Goal: Information Seeking & Learning: Learn about a topic

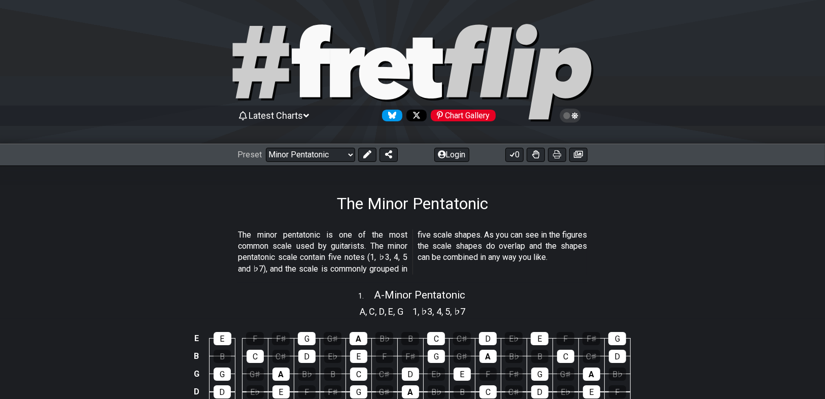
drag, startPoint x: 47, startPoint y: 191, endPoint x: 62, endPoint y: 1, distance: 190.9
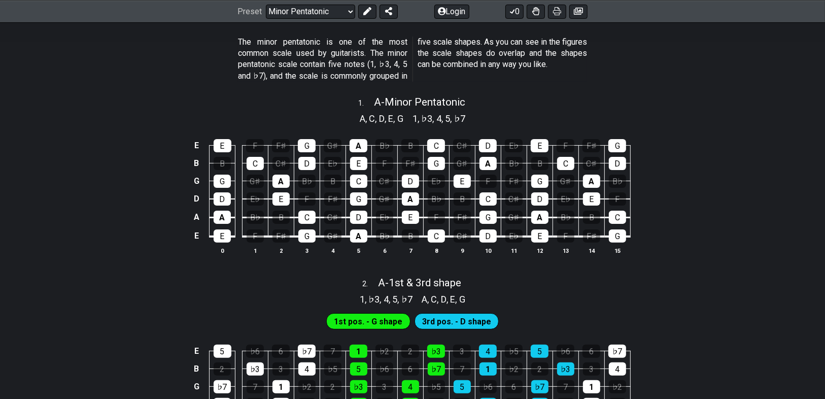
scroll to position [203, 0]
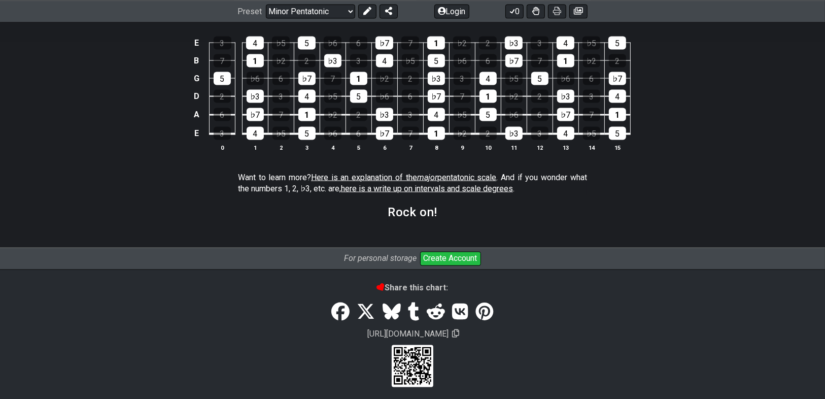
drag, startPoint x: 137, startPoint y: 180, endPoint x: 102, endPoint y: 415, distance: 237.4
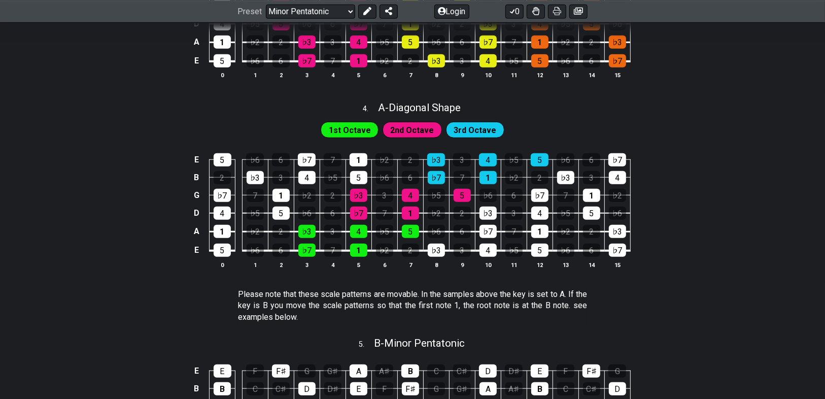
scroll to position [0, 0]
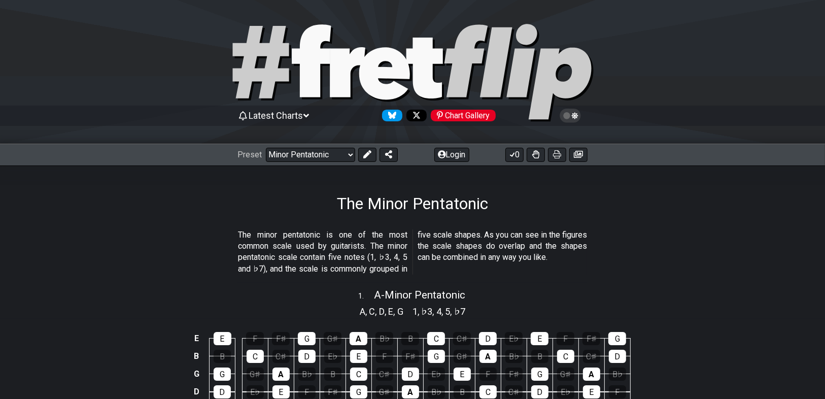
drag, startPoint x: 121, startPoint y: 311, endPoint x: 220, endPoint y: -16, distance: 340.8
click at [289, 144] on div "Preset Welcome to #fretflip! Initial Preset Custom Preset Minor Pentatonic Majo…" at bounding box center [412, 155] width 825 height 22
click at [292, 151] on select "Welcome to #fretflip! Initial Preset Custom Preset Minor Pentatonic Major Penta…" at bounding box center [310, 155] width 89 height 14
click at [266, 148] on select "Welcome to #fretflip! Initial Preset Custom Preset Minor Pentatonic Major Penta…" at bounding box center [310, 155] width 89 height 14
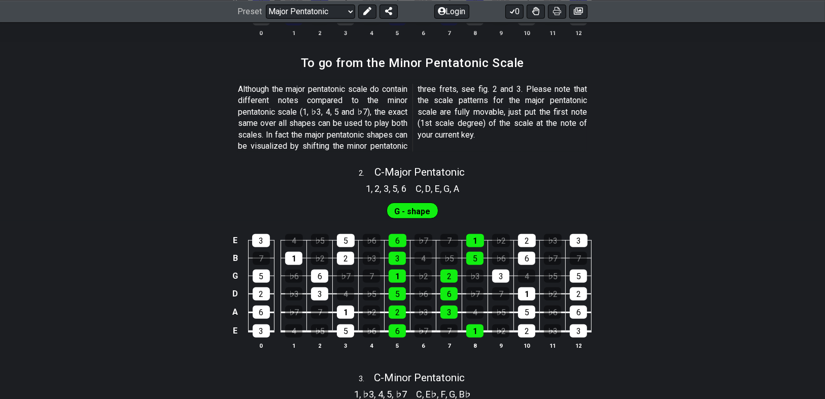
scroll to position [649, 0]
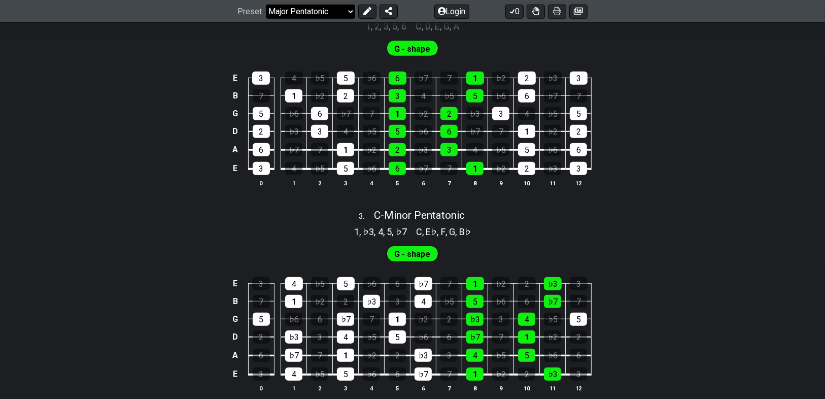
click at [297, 7] on select "Welcome to #fretflip! Initial Preset Custom Preset Minor Pentatonic Major Penta…" at bounding box center [310, 11] width 89 height 14
click at [266, 18] on select "Welcome to #fretflip! Initial Preset Custom Preset Minor Pentatonic Major Penta…" at bounding box center [310, 11] width 89 height 14
select select "/minor-pentatonic"
select select "C"
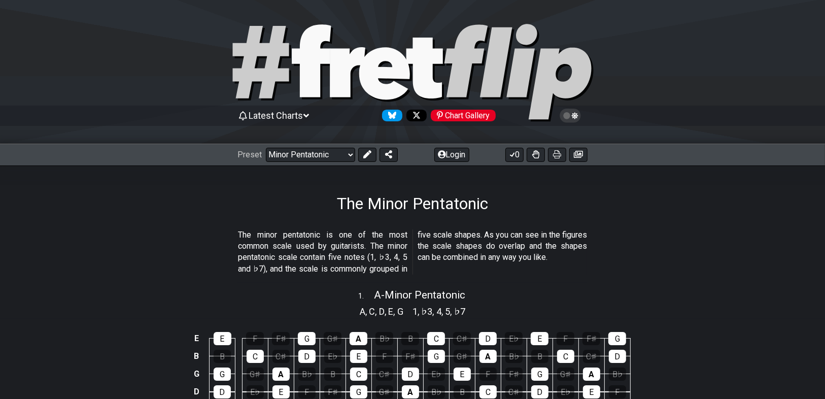
drag, startPoint x: 167, startPoint y: 211, endPoint x: 212, endPoint y: -49, distance: 264.1
